Goal: Information Seeking & Learning: Learn about a topic

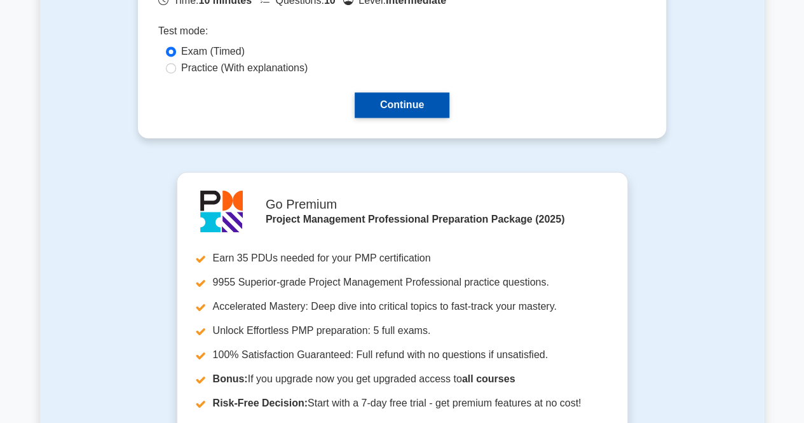
click at [397, 98] on link "Continue" at bounding box center [402, 104] width 95 height 25
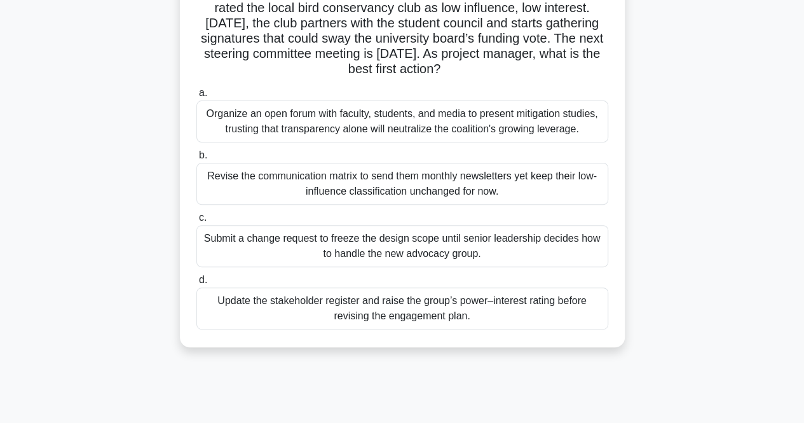
scroll to position [127, 0]
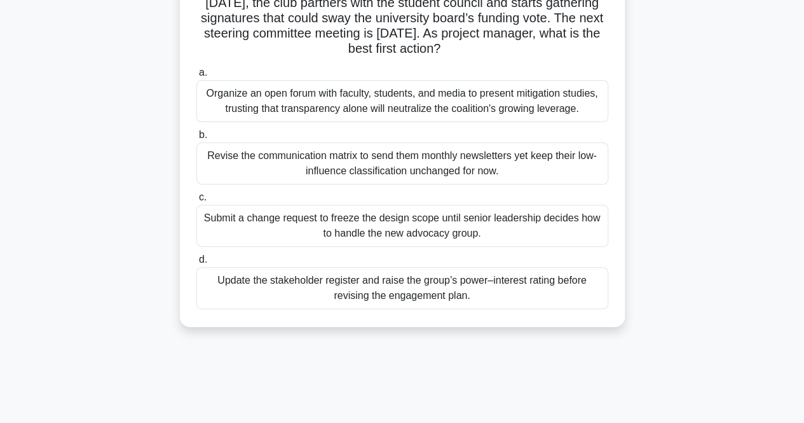
click at [528, 297] on div "Update the stakeholder register and raise the group’s power–interest rating bef…" at bounding box center [402, 288] width 412 height 42
click at [196, 264] on input "d. Update the stakeholder register and raise the group’s power–interest rating …" at bounding box center [196, 259] width 0 height 8
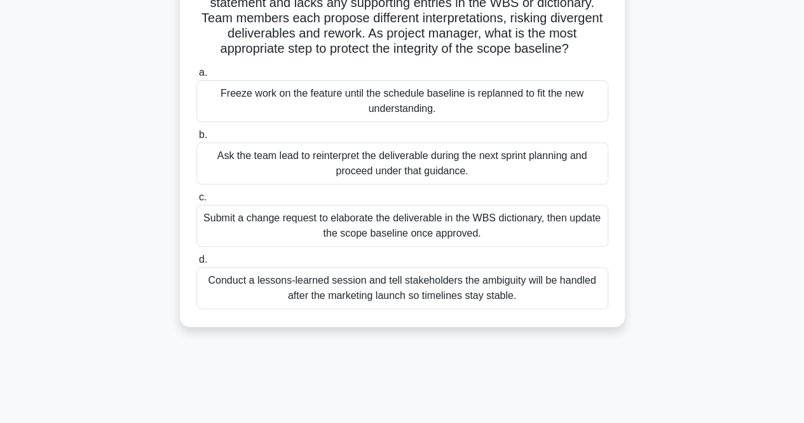
click at [511, 244] on div "Submit a change request to elaborate the deliverable in the WBS dictionary, the…" at bounding box center [402, 226] width 412 height 42
click at [196, 201] on input "c. Submit a change request to elaborate the deliverable in the WBS dictionary, …" at bounding box center [196, 197] width 0 height 8
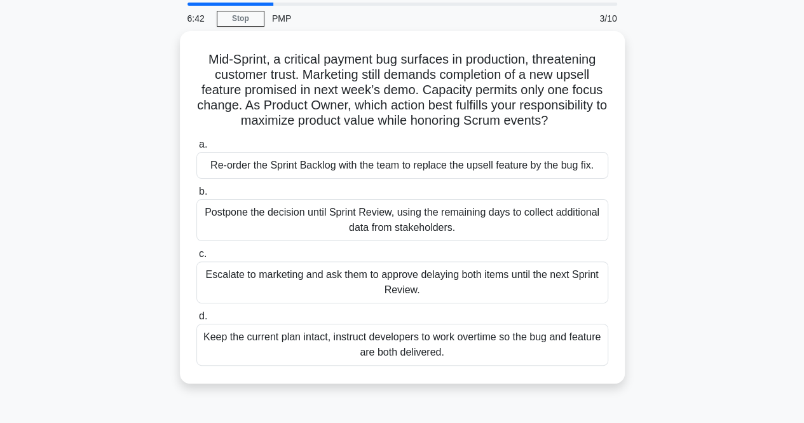
scroll to position [64, 0]
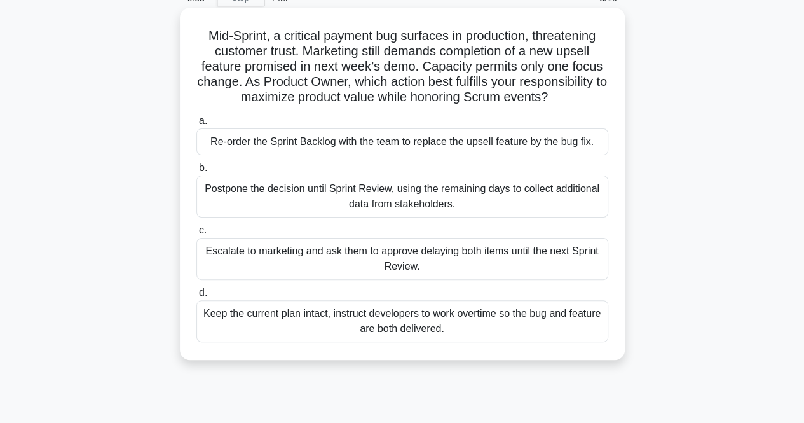
click at [513, 265] on div "Escalate to marketing and ask them to approve delaying both items until the nex…" at bounding box center [402, 259] width 412 height 42
click at [196, 234] on input "c. Escalate to marketing and ask them to approve delaying both items until the …" at bounding box center [196, 230] width 0 height 8
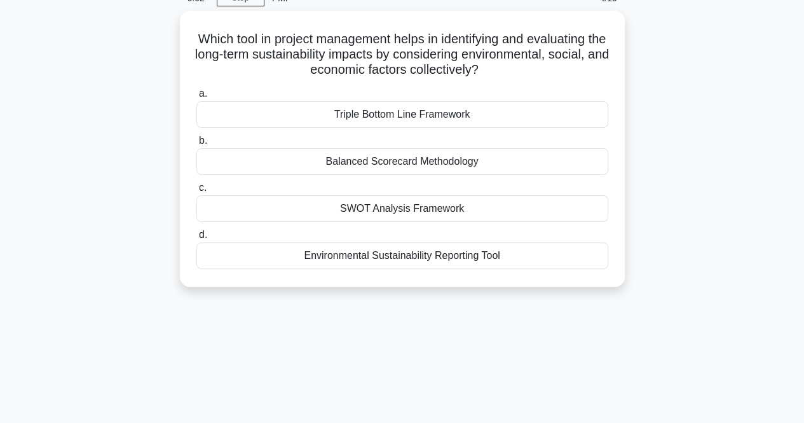
scroll to position [0, 0]
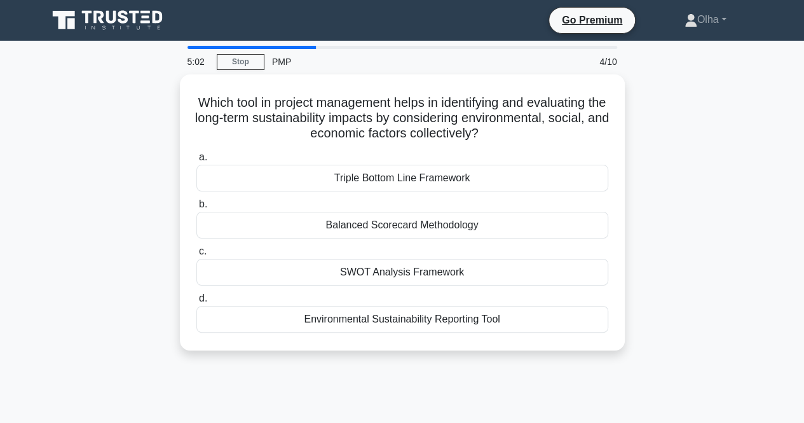
click at [513, 265] on div "SWOT Analysis Framework" at bounding box center [402, 272] width 412 height 27
click at [196, 255] on input "c. SWOT Analysis Framework" at bounding box center [196, 251] width 0 height 8
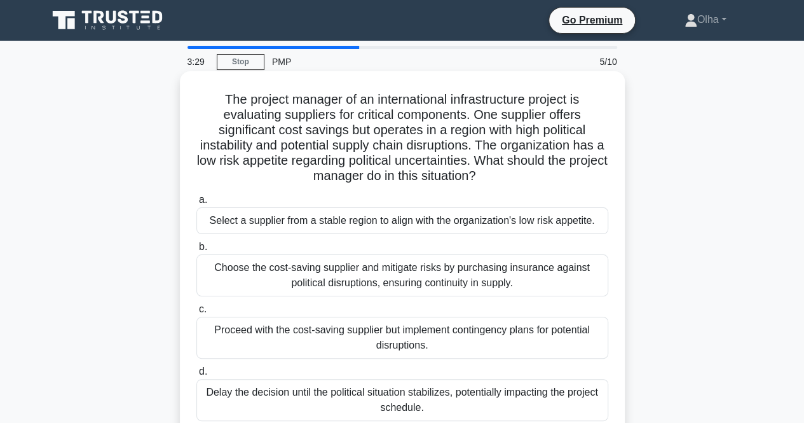
click at [496, 335] on div "Proceed with the cost-saving supplier but implement contingency plans for poten…" at bounding box center [402, 337] width 412 height 42
click at [196, 313] on input "c. Proceed with the cost-saving supplier but implement contingency plans for po…" at bounding box center [196, 309] width 0 height 8
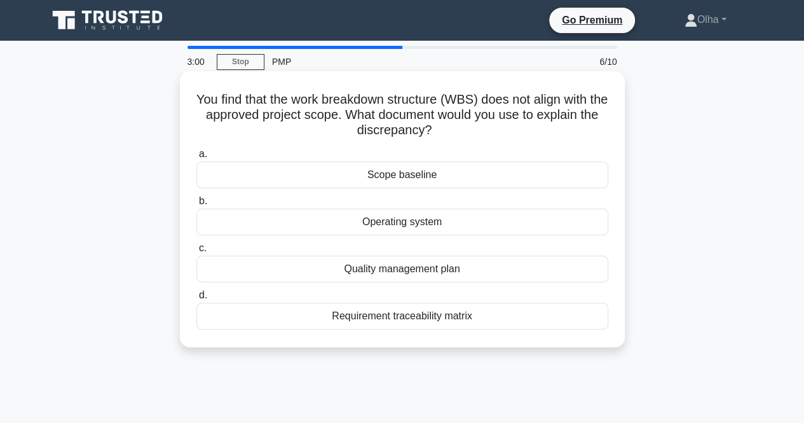
click at [355, 320] on div "Requirement traceability matrix" at bounding box center [402, 315] width 412 height 27
click at [196, 299] on input "d. Requirement traceability matrix" at bounding box center [196, 295] width 0 height 8
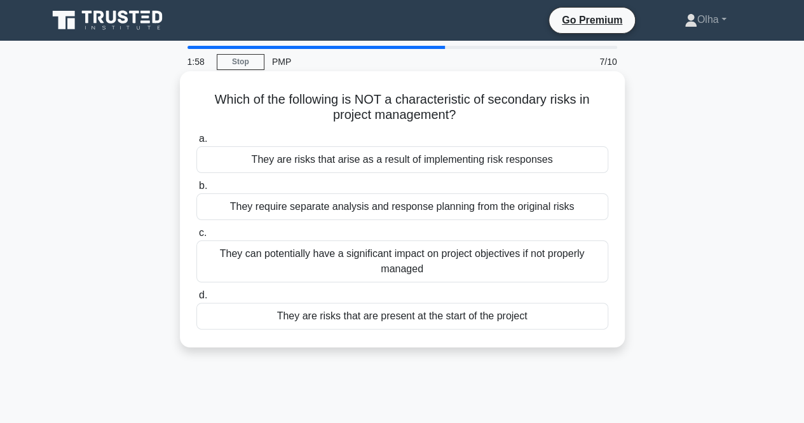
click at [376, 157] on div "They are risks that arise as a result of implementing risk responses" at bounding box center [402, 159] width 412 height 27
click at [196, 143] on input "a. They are risks that arise as a result of implementing risk responses" at bounding box center [196, 139] width 0 height 8
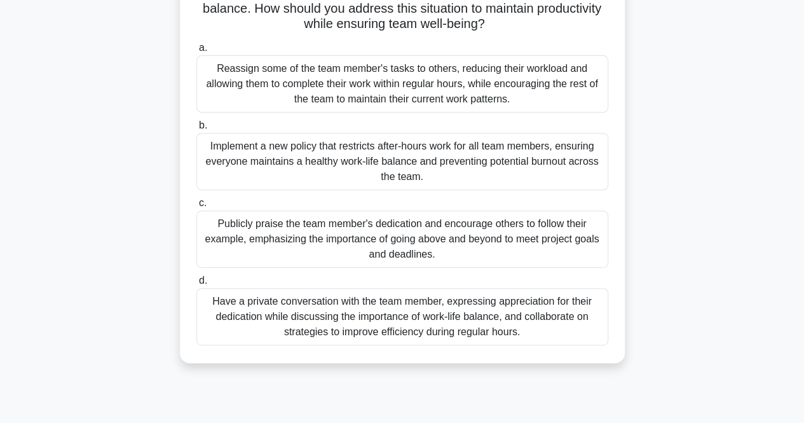
scroll to position [191, 0]
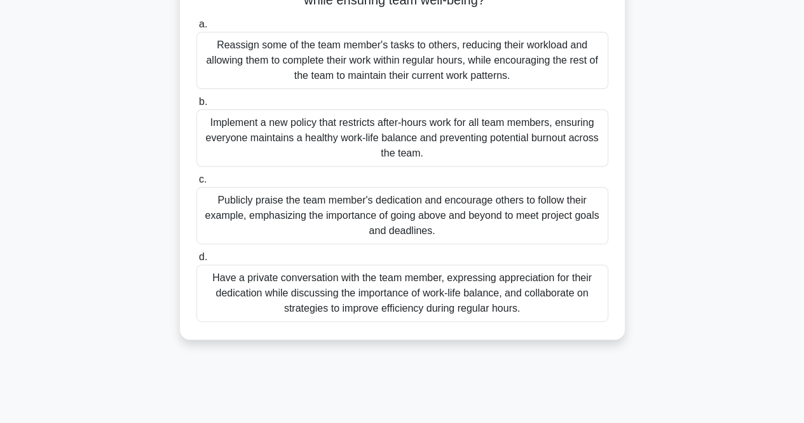
click at [565, 309] on div "Have a private conversation with the team member, expressing appreciation for t…" at bounding box center [402, 292] width 412 height 57
click at [196, 261] on input "d. Have a private conversation with the team member, expressing appreciation fo…" at bounding box center [196, 257] width 0 height 8
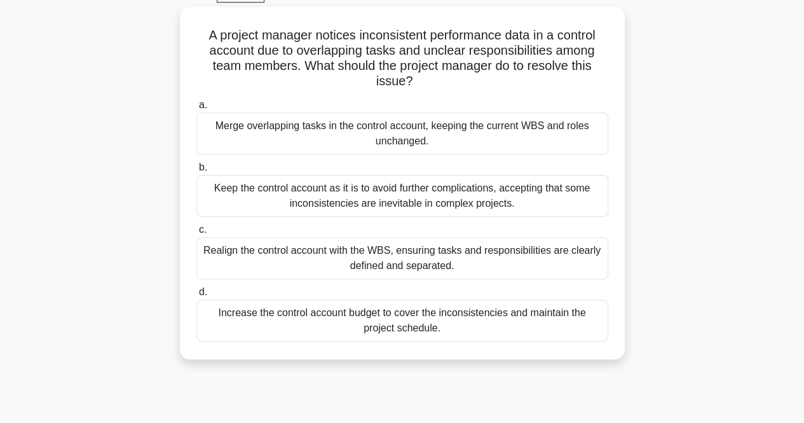
scroll to position [0, 0]
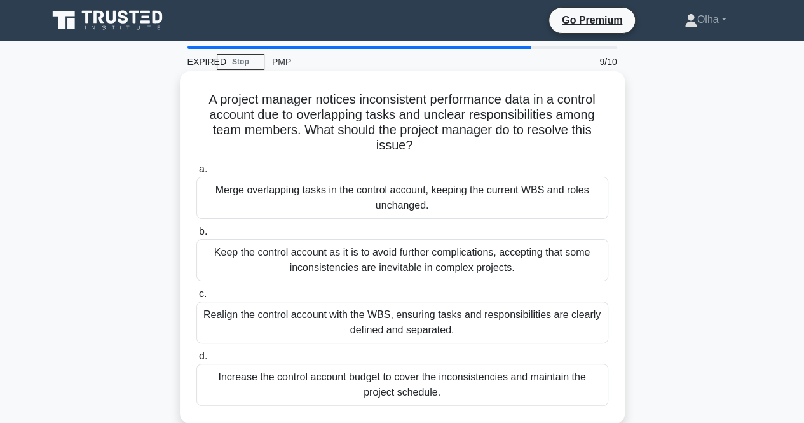
click at [540, 320] on div "Realign the control account with the WBS, ensuring tasks and responsibilities a…" at bounding box center [402, 322] width 412 height 42
click at [196, 298] on input "c. Realign the control account with the WBS, ensuring tasks and responsibilitie…" at bounding box center [196, 294] width 0 height 8
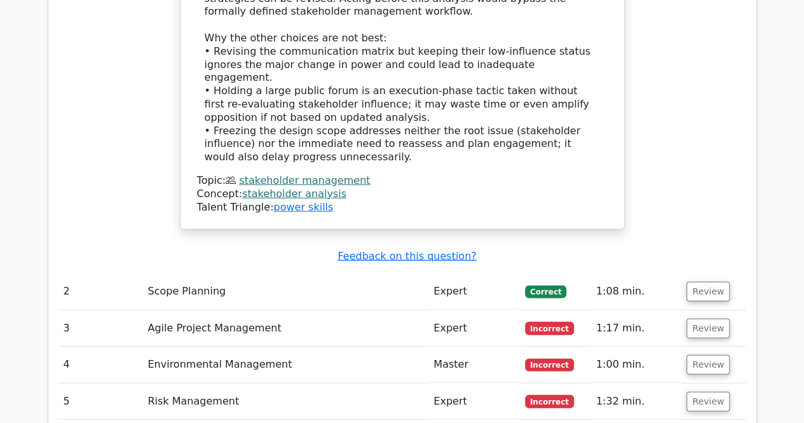
scroll to position [1779, 0]
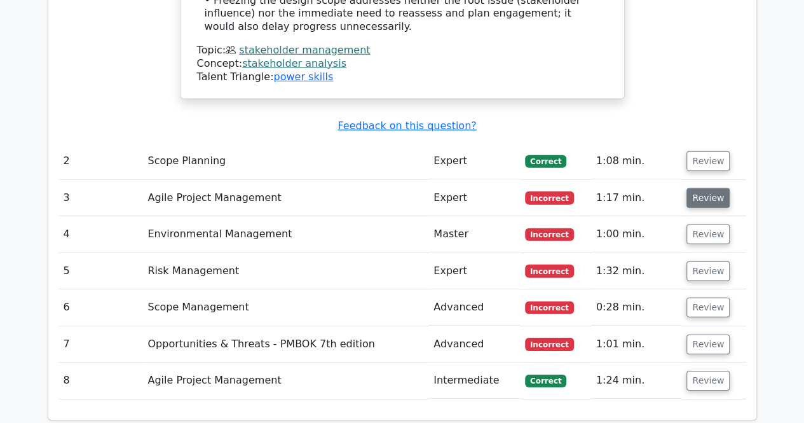
click at [702, 188] on button "Review" at bounding box center [707, 198] width 43 height 20
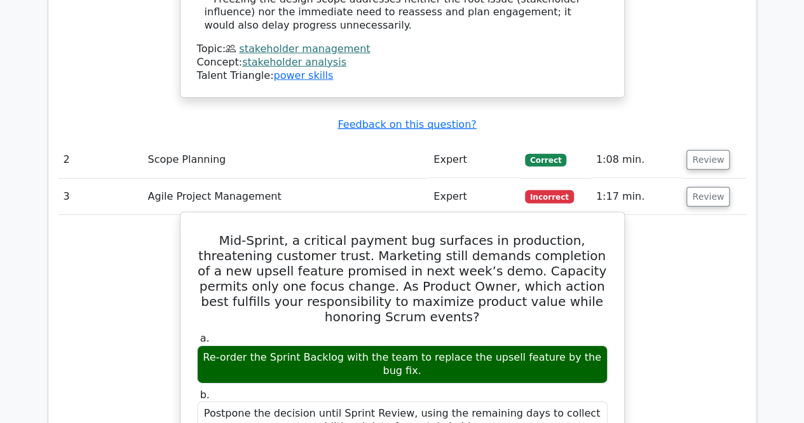
scroll to position [1652, 0]
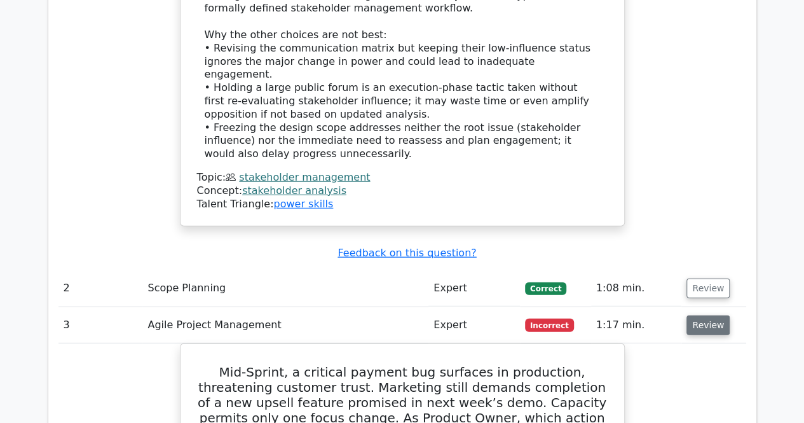
click at [720, 315] on button "Review" at bounding box center [707, 325] width 43 height 20
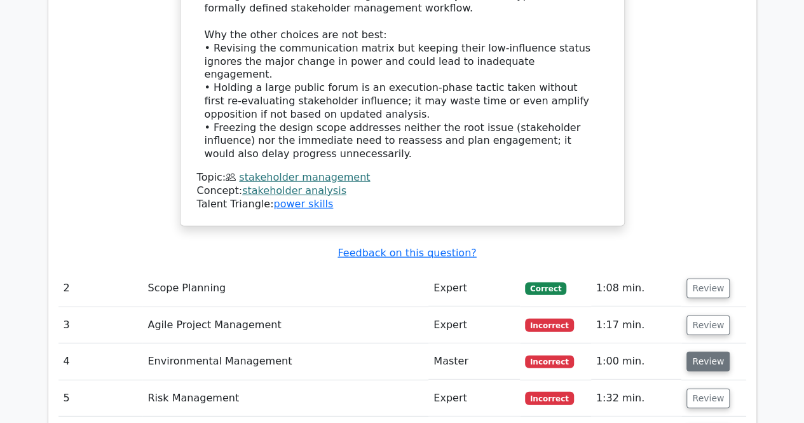
click at [704, 351] on button "Review" at bounding box center [707, 361] width 43 height 20
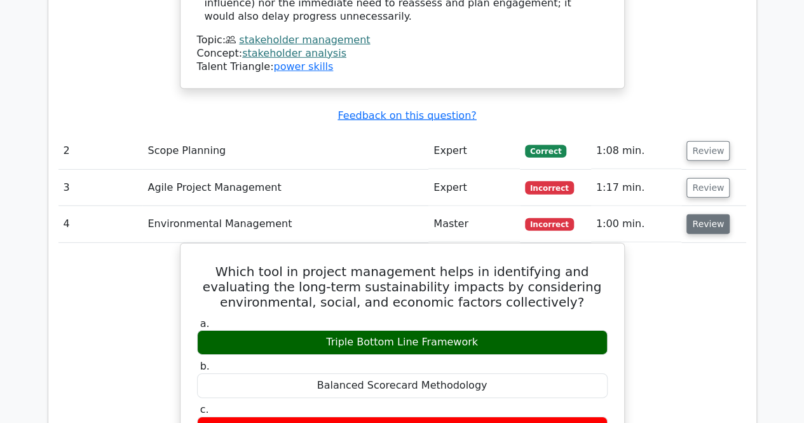
scroll to position [1779, 0]
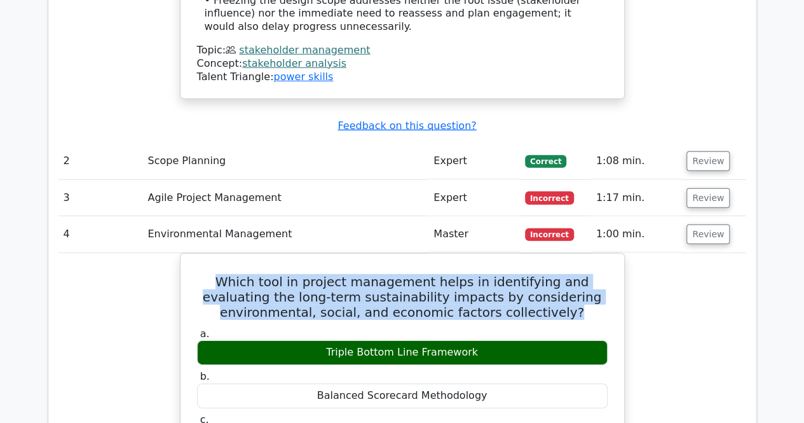
drag, startPoint x: 529, startPoint y: 201, endPoint x: 172, endPoint y: 179, distance: 357.2
copy h5 "Which tool in project management helps in identifying and evaluating the long-t…"
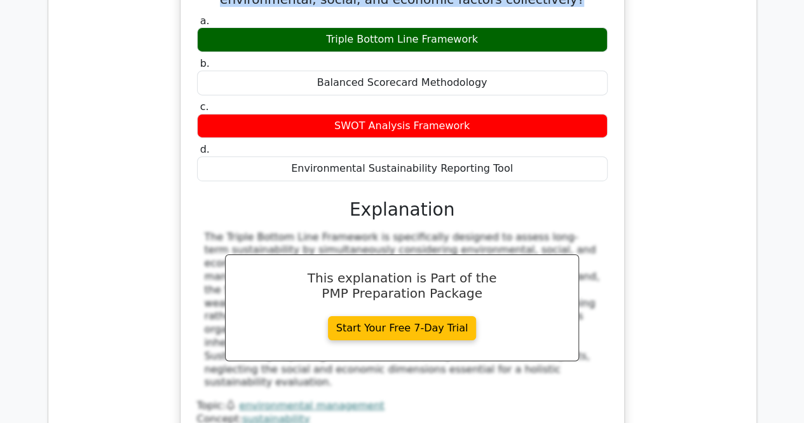
scroll to position [2097, 0]
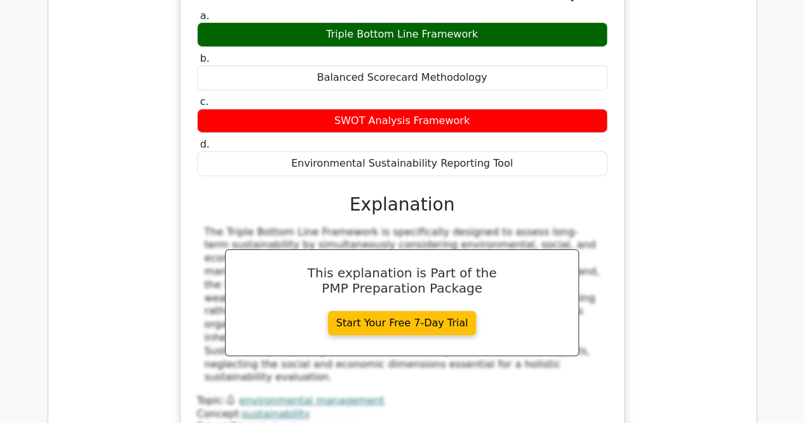
click at [731, 212] on div "Which tool in project management helps in identifying and evaluating the long-t…" at bounding box center [402, 200] width 688 height 530
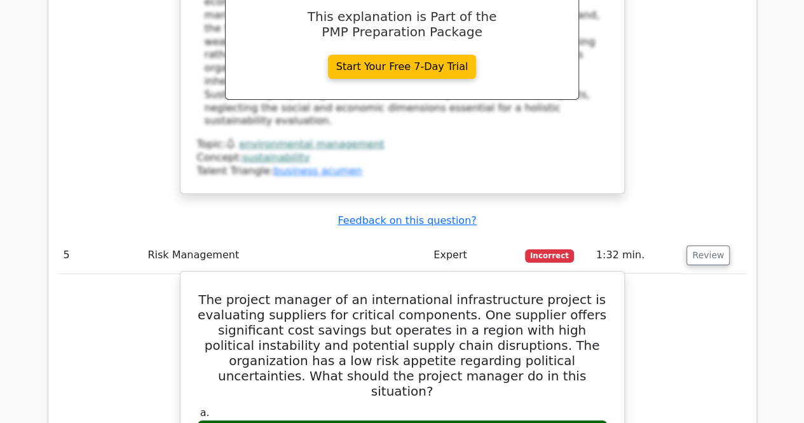
scroll to position [2478, 0]
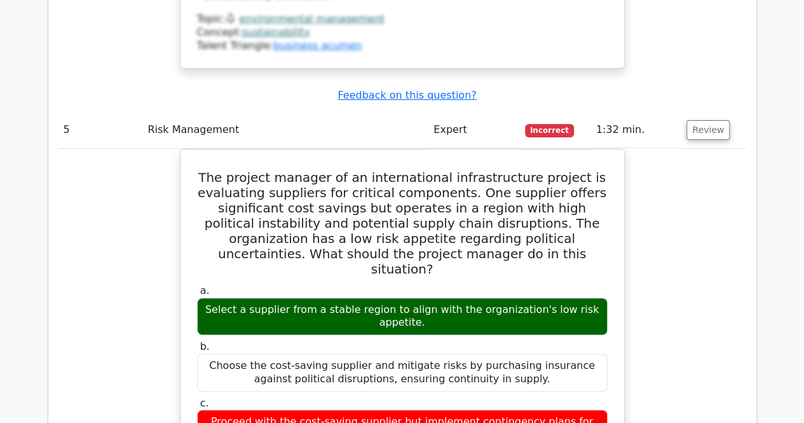
click at [656, 181] on div "The project manager of an international infrastructure project is evaluating su…" at bounding box center [402, 431] width 688 height 564
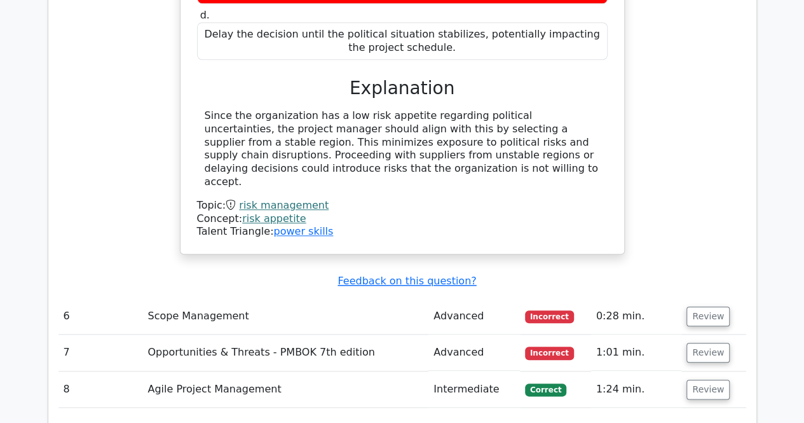
scroll to position [2923, 0]
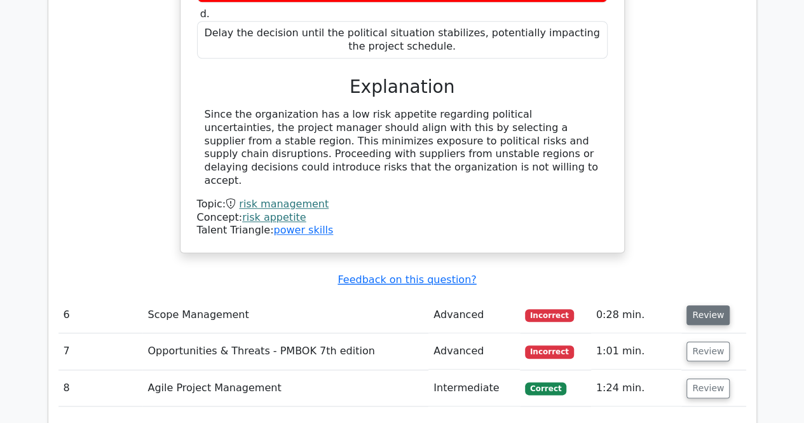
click at [694, 305] on button "Review" at bounding box center [707, 315] width 43 height 20
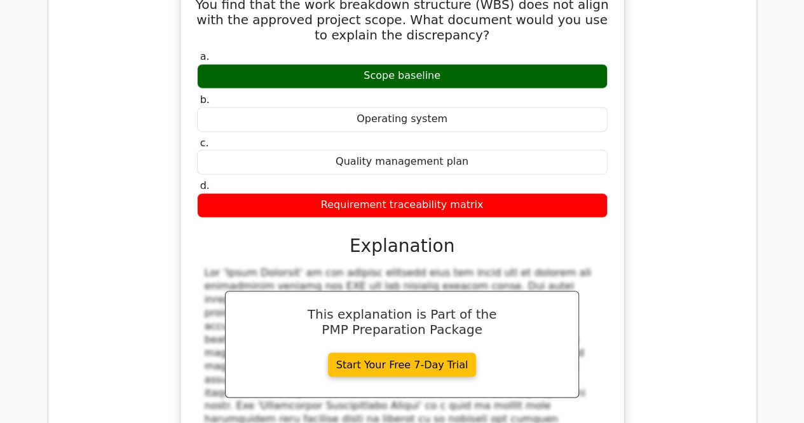
scroll to position [3368, 0]
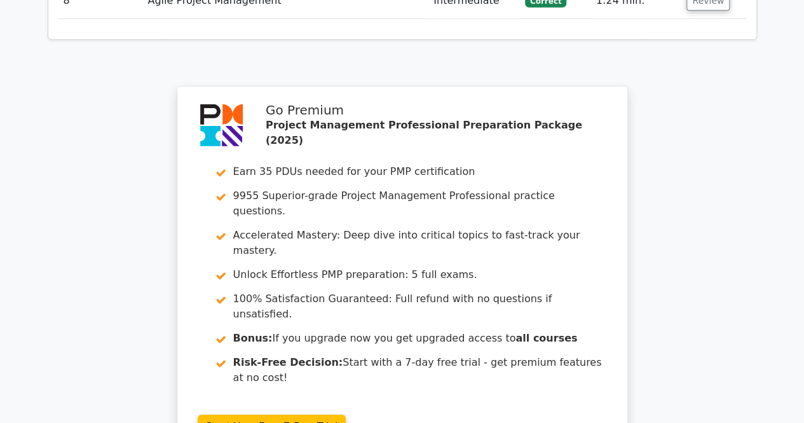
scroll to position [4448, 0]
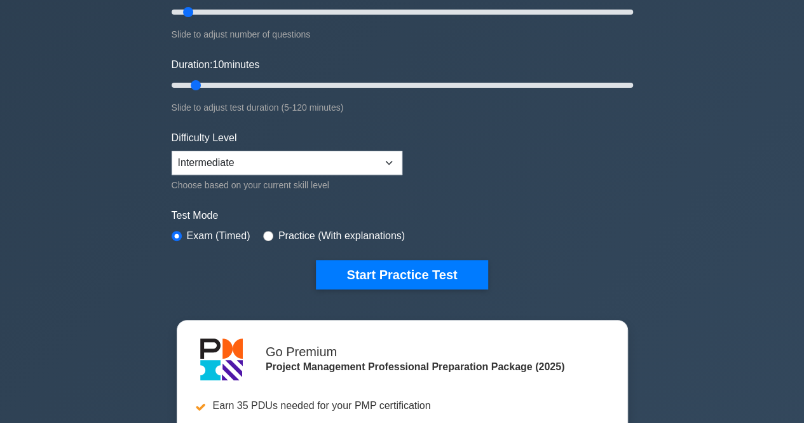
scroll to position [191, 0]
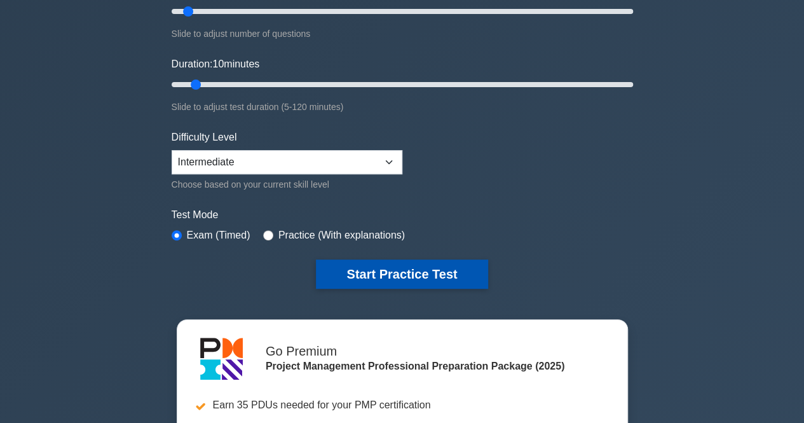
click at [377, 268] on button "Start Practice Test" at bounding box center [402, 273] width 172 height 29
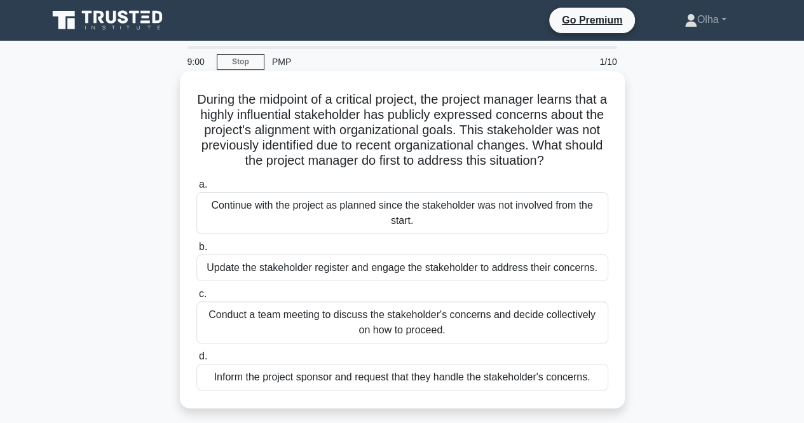
click at [412, 278] on div "Update the stakeholder register and engage the stakeholder to address their con…" at bounding box center [402, 267] width 412 height 27
click at [196, 251] on input "b. Update the stakeholder register and engage the stakeholder to address their …" at bounding box center [196, 247] width 0 height 8
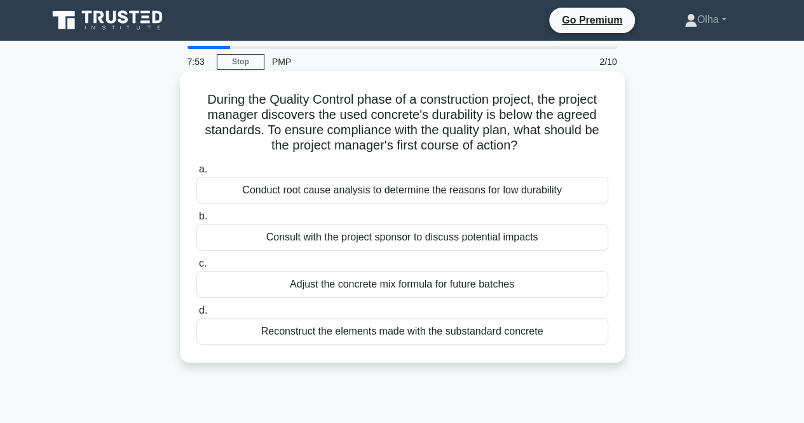
click at [485, 195] on div "Conduct root cause analysis to determine the reasons for low durability" at bounding box center [402, 190] width 412 height 27
click at [196, 173] on input "a. Conduct root cause analysis to determine the reasons for low durability" at bounding box center [196, 169] width 0 height 8
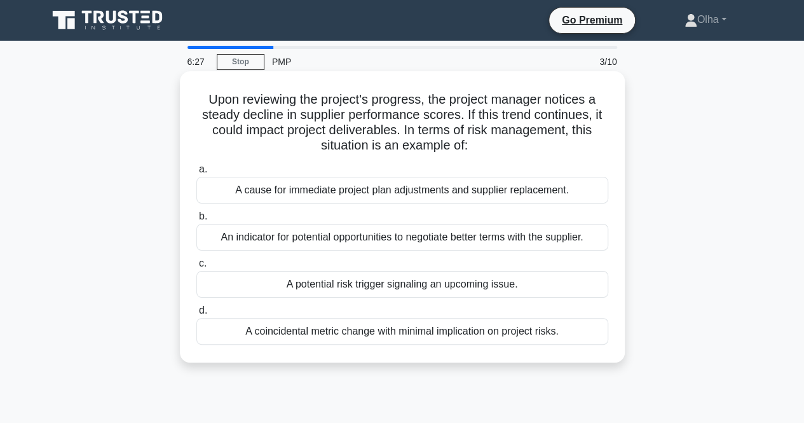
click at [352, 234] on div "An indicator for potential opportunities to negotiate better terms with the sup…" at bounding box center [402, 237] width 412 height 27
click at [196, 220] on input "b. An indicator for potential opportunities to negotiate better terms with the …" at bounding box center [196, 216] width 0 height 8
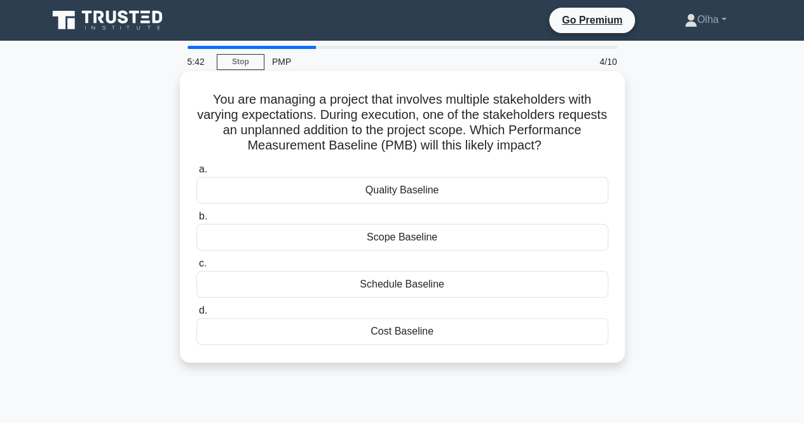
click at [433, 241] on div "Scope Baseline" at bounding box center [402, 237] width 412 height 27
click at [196, 220] on input "b. Scope Baseline" at bounding box center [196, 216] width 0 height 8
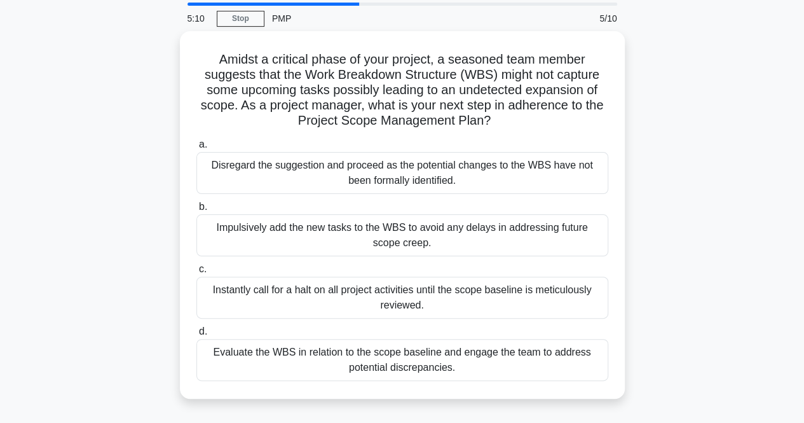
scroll to position [64, 0]
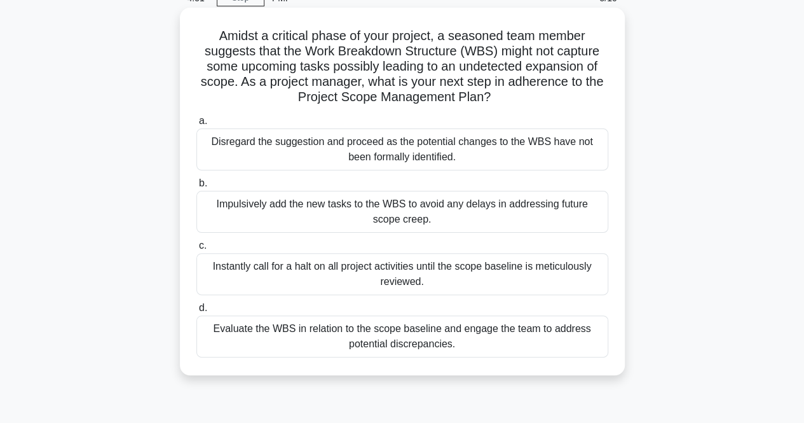
click at [569, 331] on div "Evaluate the WBS in relation to the scope baseline and engage the team to addre…" at bounding box center [402, 336] width 412 height 42
click at [196, 312] on input "d. Evaluate the WBS in relation to the scope baseline and engage the team to ad…" at bounding box center [196, 308] width 0 height 8
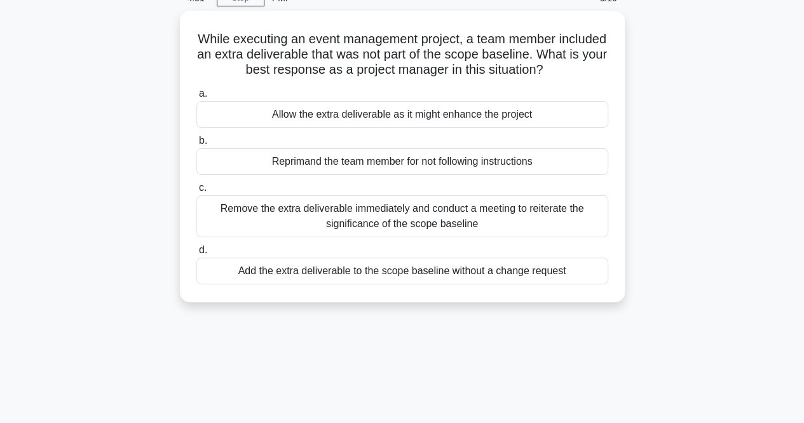
scroll to position [0, 0]
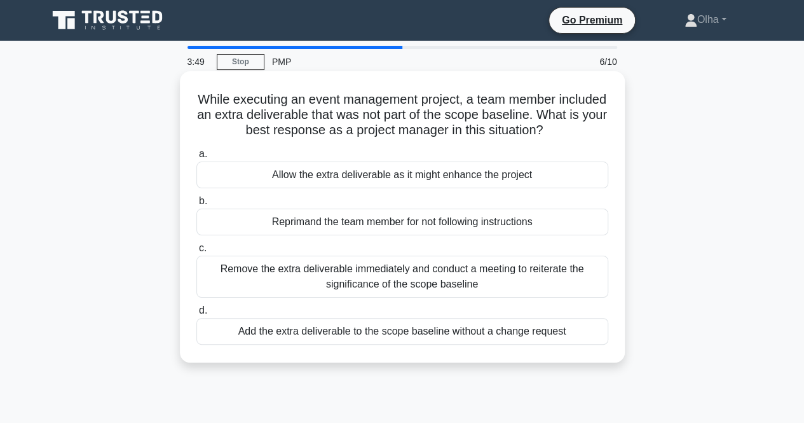
click at [391, 273] on div "Remove the extra deliverable immediately and conduct a meeting to reiterate the…" at bounding box center [402, 276] width 412 height 42
click at [196, 252] on input "c. Remove the extra deliverable immediately and conduct a meeting to reiterate …" at bounding box center [196, 248] width 0 height 8
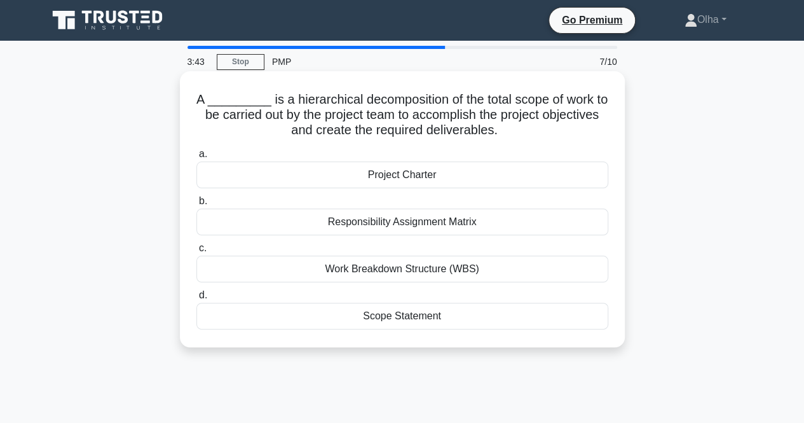
click at [548, 271] on div "Work Breakdown Structure (WBS)" at bounding box center [402, 268] width 412 height 27
click at [196, 252] on input "c. Work Breakdown Structure (WBS)" at bounding box center [196, 248] width 0 height 8
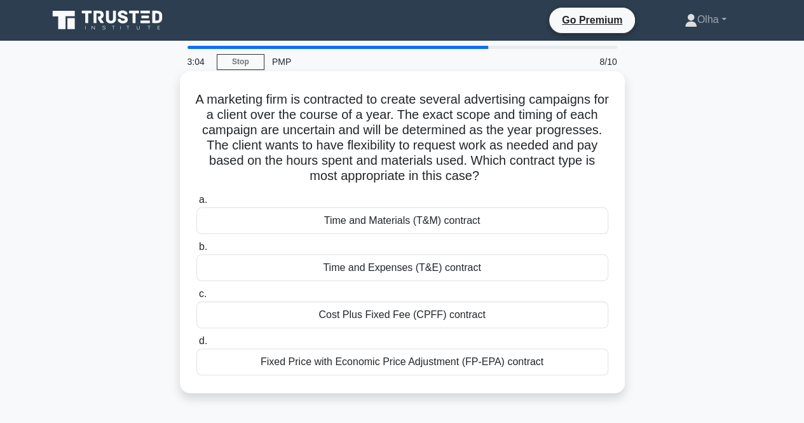
click at [414, 226] on div "Time and Materials (T&M) contract" at bounding box center [402, 220] width 412 height 27
click at [196, 204] on input "a. Time and Materials (T&M) contract" at bounding box center [196, 200] width 0 height 8
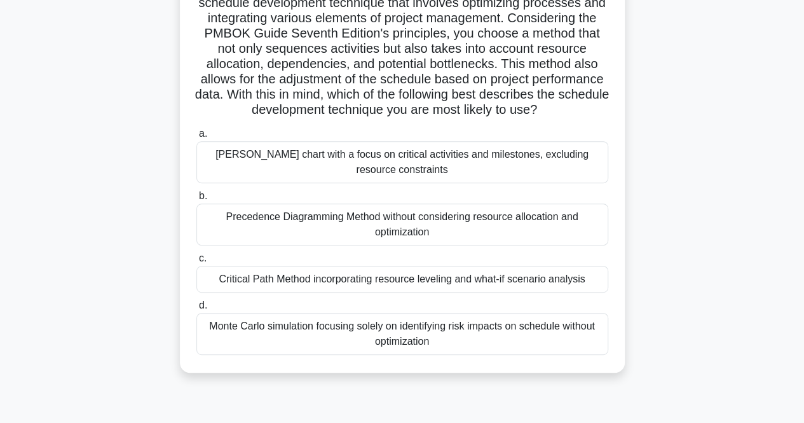
scroll to position [191, 0]
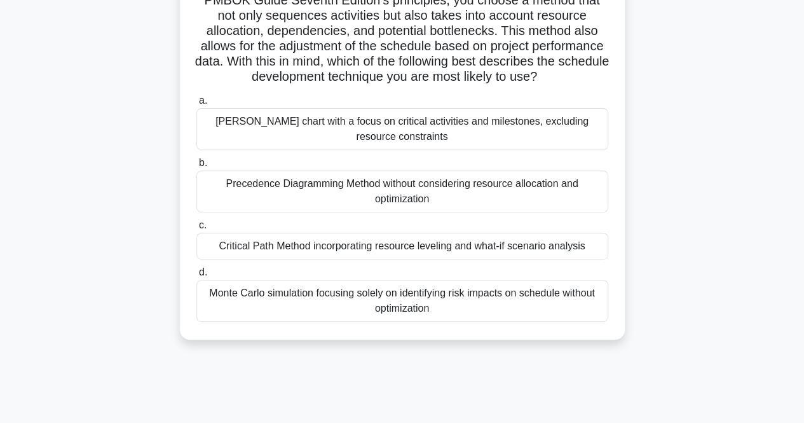
click at [452, 259] on div "Critical Path Method incorporating resource leveling and what-if scenario analy…" at bounding box center [402, 246] width 412 height 27
click at [196, 229] on input "c. Critical Path Method incorporating resource leveling and what-if scenario an…" at bounding box center [196, 225] width 0 height 8
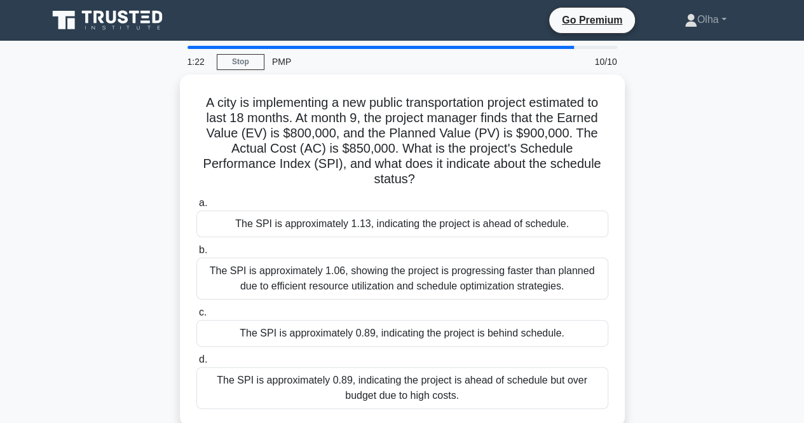
scroll to position [64, 0]
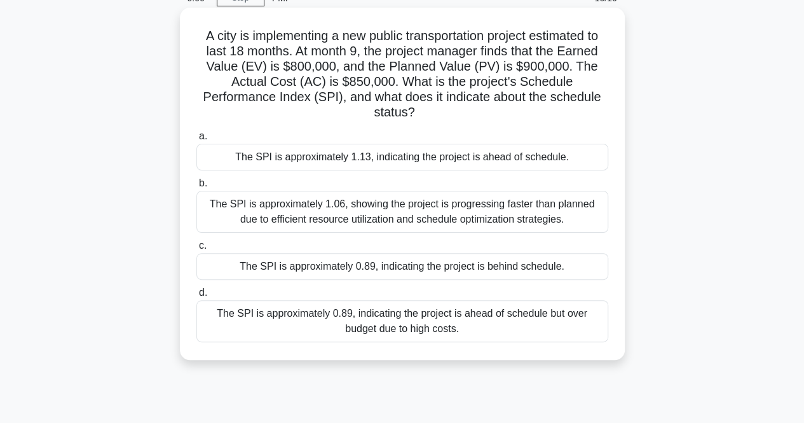
click at [587, 159] on div "The SPI is approximately 1.13, indicating the project is ahead of schedule." at bounding box center [402, 157] width 412 height 27
click at [196, 140] on input "a. The SPI is approximately 1.13, indicating the project is ahead of schedule." at bounding box center [196, 136] width 0 height 8
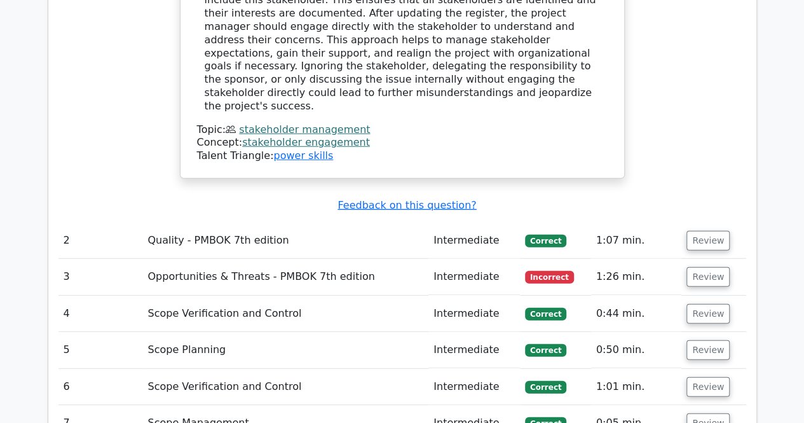
scroll to position [1716, 0]
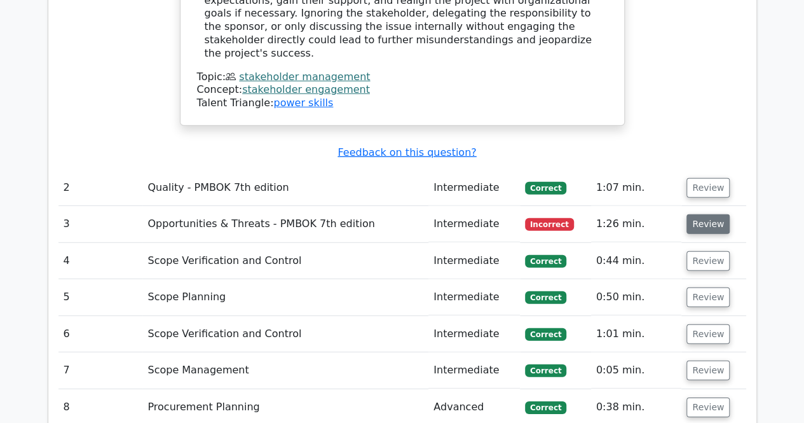
click at [695, 214] on button "Review" at bounding box center [707, 224] width 43 height 20
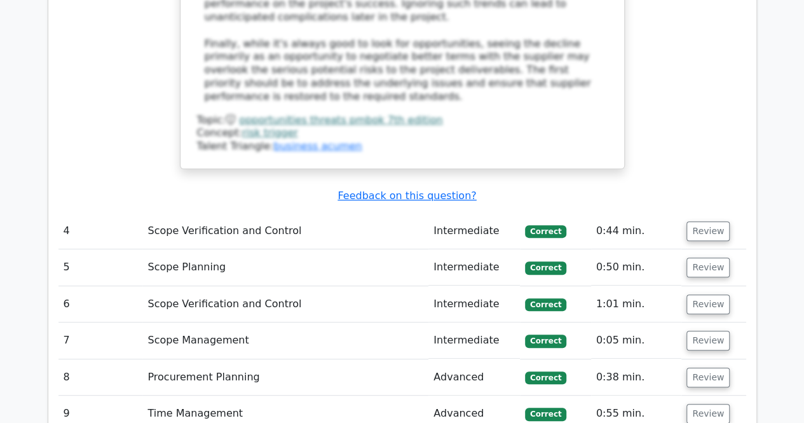
scroll to position [2542, 0]
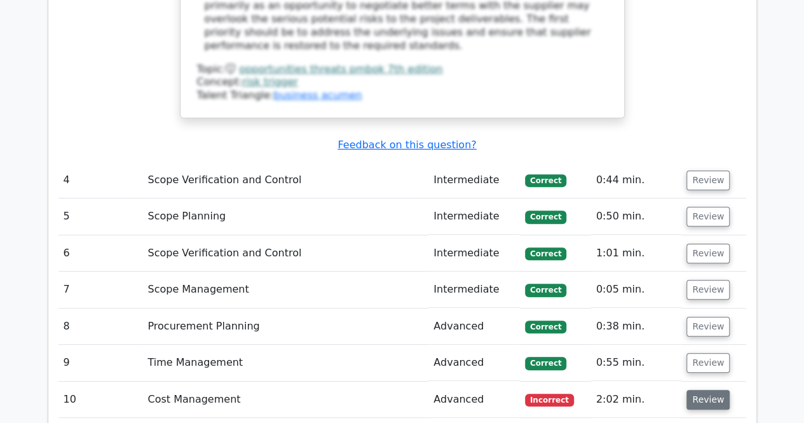
click at [695, 390] on button "Review" at bounding box center [707, 400] width 43 height 20
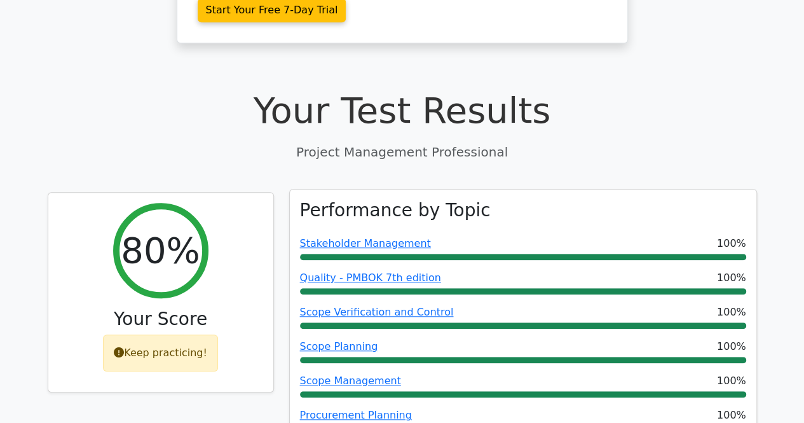
scroll to position [572, 0]
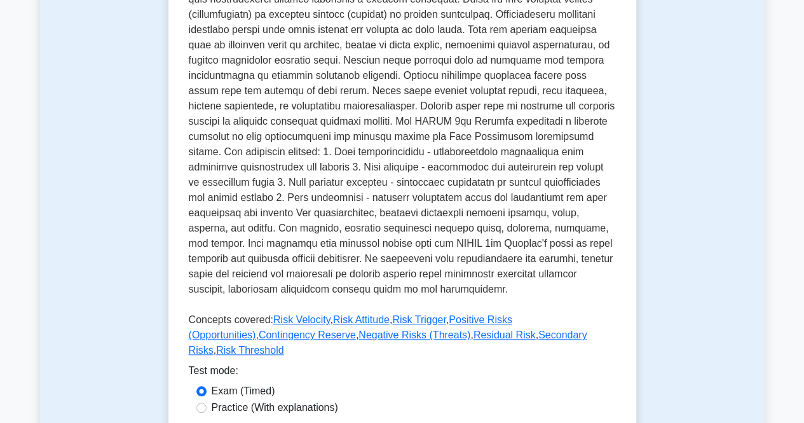
scroll to position [508, 0]
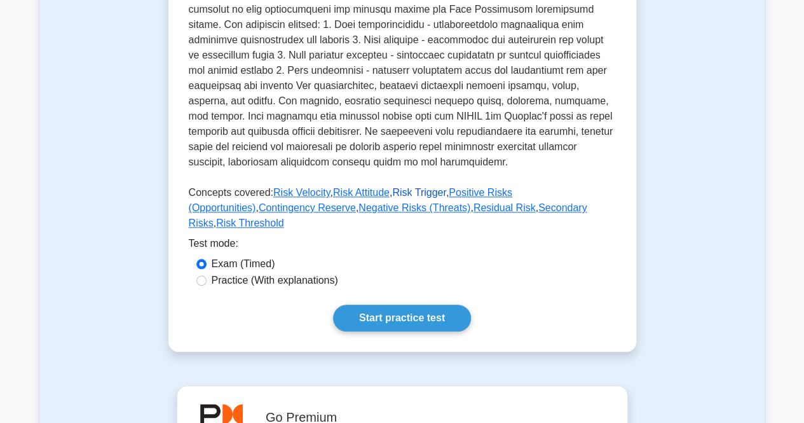
click at [407, 194] on link "Risk Trigger" at bounding box center [418, 192] width 53 height 11
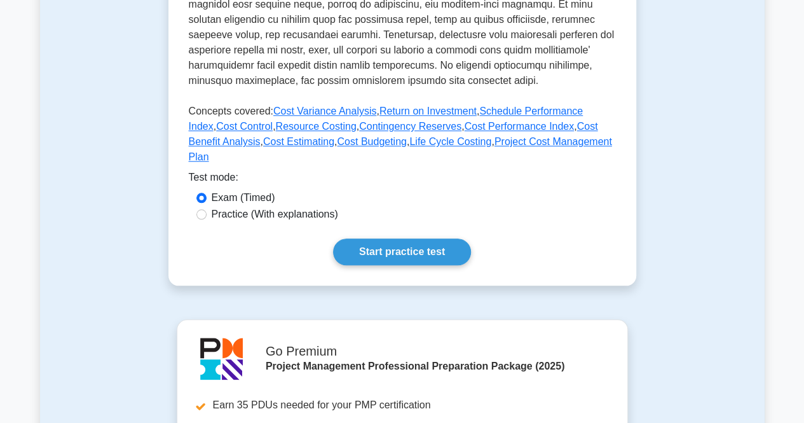
scroll to position [572, 0]
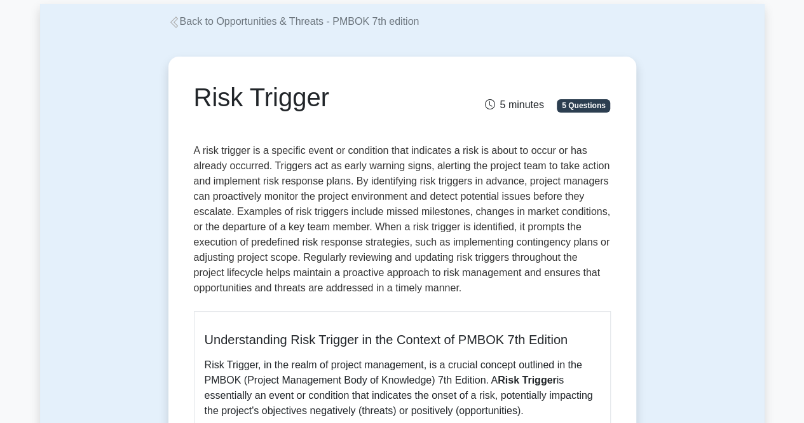
scroll to position [64, 0]
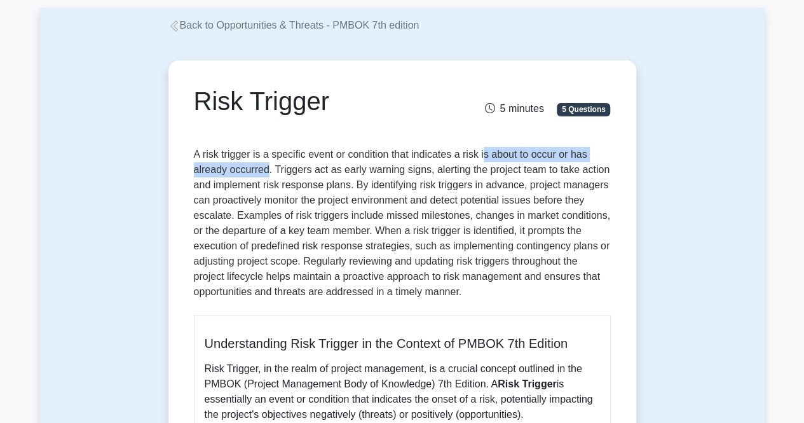
drag, startPoint x: 484, startPoint y: 158, endPoint x: 266, endPoint y: 167, distance: 217.5
click at [266, 167] on p "A risk trigger is a specific event or condition that indicates a risk is about …" at bounding box center [402, 226] width 417 height 158
